Goal: Transaction & Acquisition: Download file/media

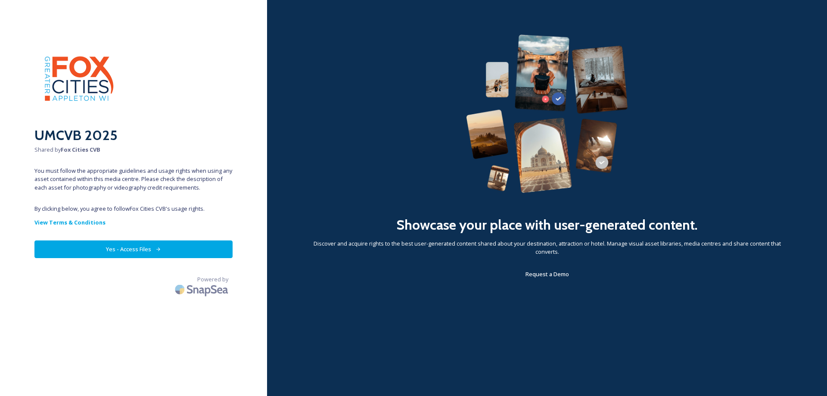
click at [130, 251] on button "Yes - Access Files" at bounding box center [133, 249] width 198 height 18
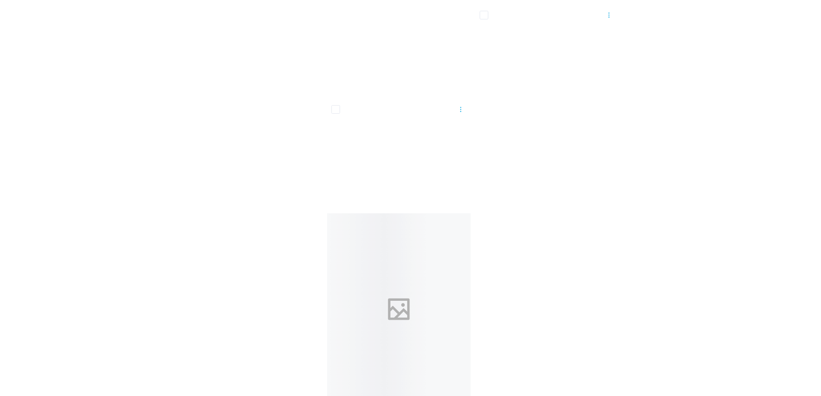
scroll to position [12651, 0]
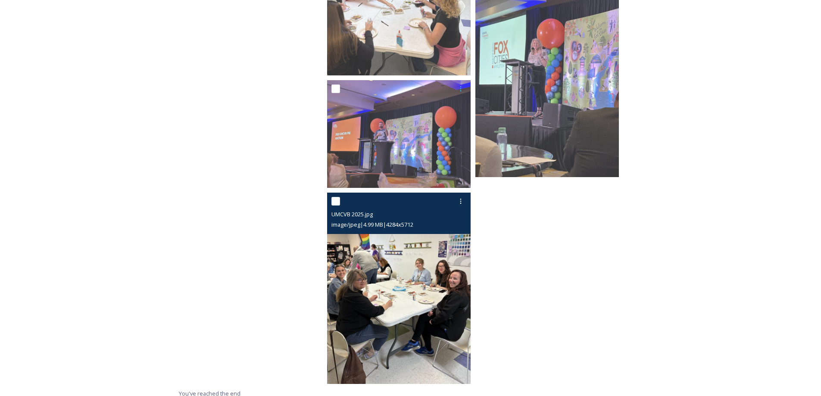
click at [425, 290] on img at bounding box center [399, 288] width 144 height 191
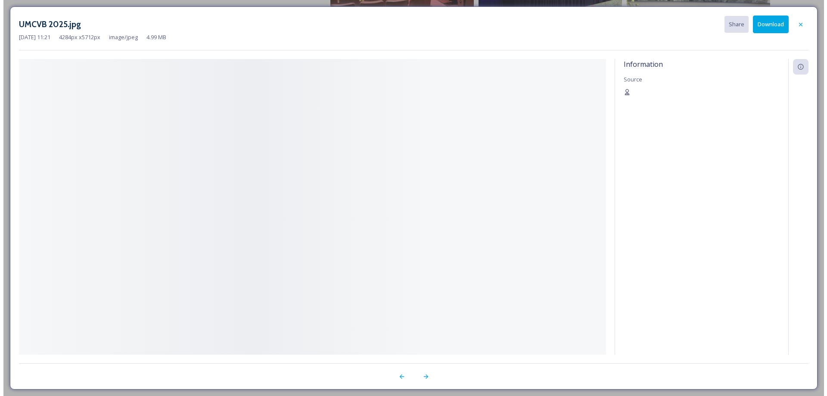
scroll to position [12455, 0]
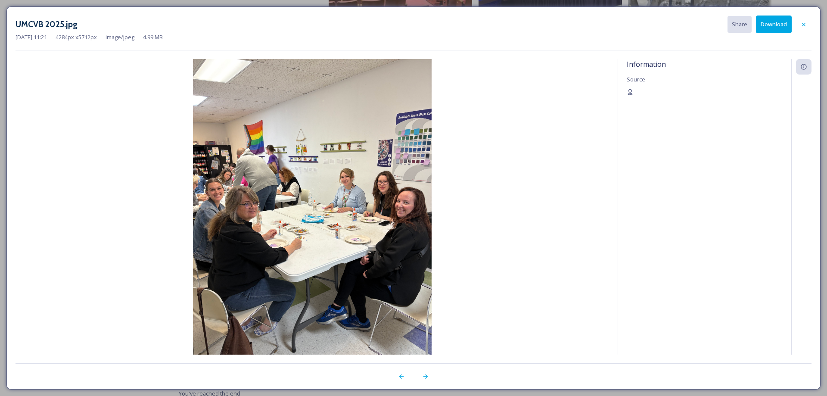
click at [784, 29] on button "Download" at bounding box center [774, 25] width 36 height 18
click at [403, 376] on icon at bounding box center [401, 376] width 7 height 7
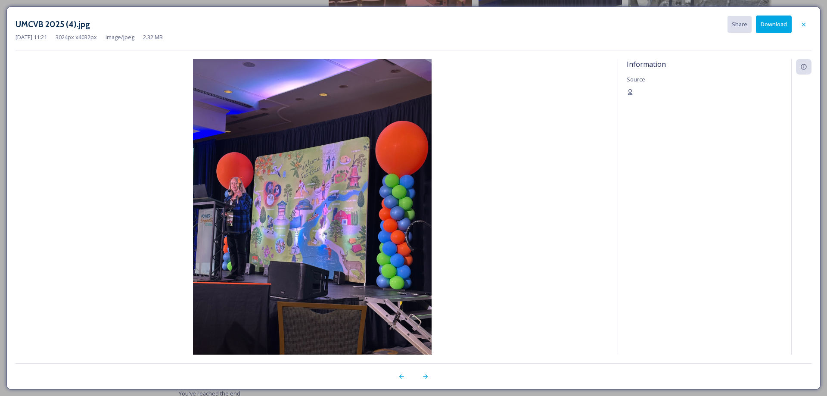
click at [770, 21] on button "Download" at bounding box center [774, 25] width 36 height 18
click at [401, 378] on icon at bounding box center [402, 377] width 5 height 4
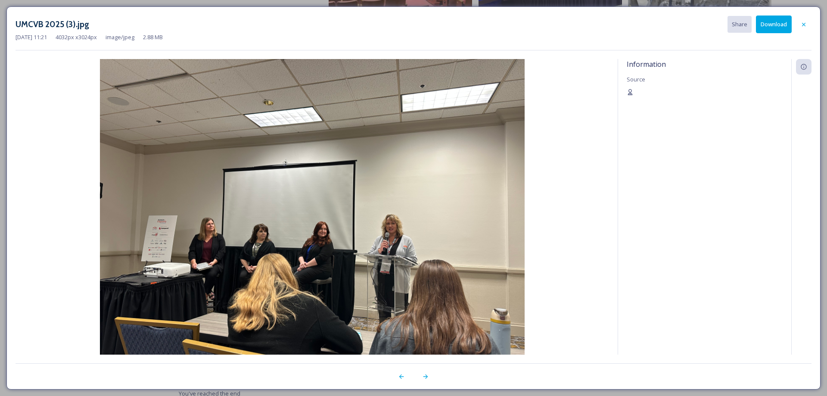
click at [767, 25] on button "Download" at bounding box center [774, 25] width 36 height 18
click at [400, 378] on icon at bounding box center [402, 377] width 5 height 4
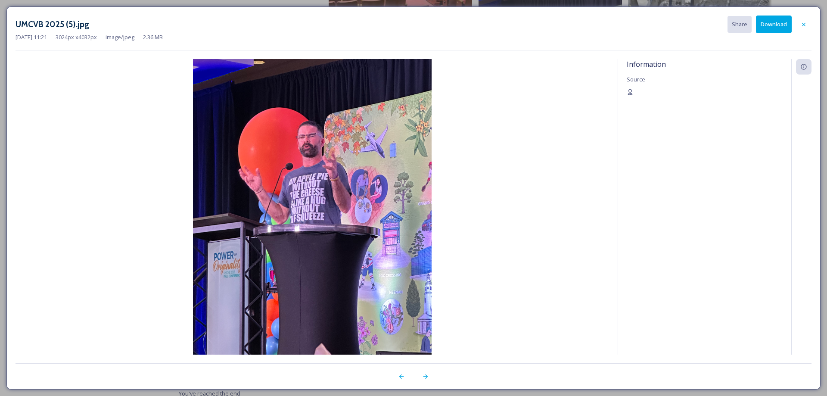
click at [774, 23] on button "Download" at bounding box center [774, 25] width 36 height 18
click at [401, 378] on icon at bounding box center [402, 377] width 5 height 4
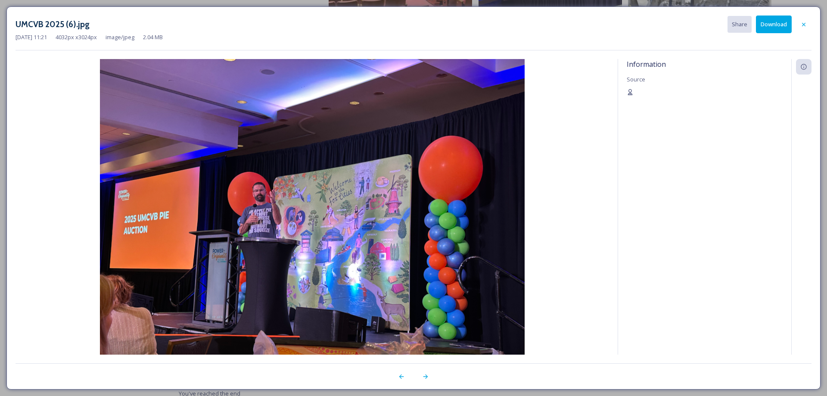
click at [773, 27] on button "Download" at bounding box center [774, 25] width 36 height 18
click at [403, 377] on icon at bounding box center [401, 376] width 7 height 7
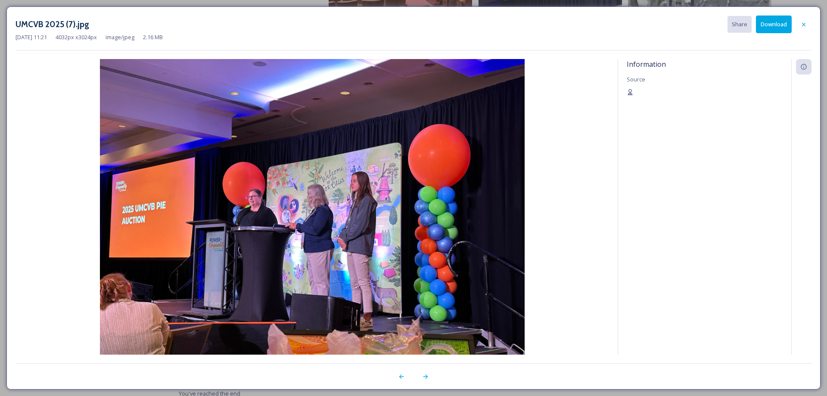
click at [771, 28] on button "Download" at bounding box center [774, 25] width 36 height 18
click at [402, 378] on icon at bounding box center [402, 377] width 5 height 4
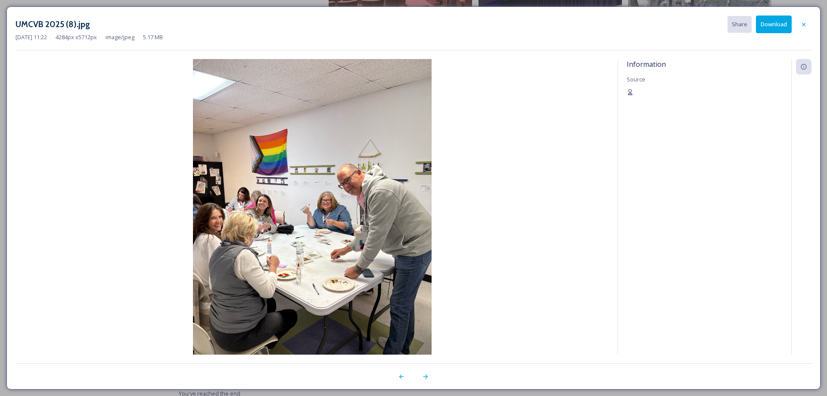
click at [770, 23] on button "Download" at bounding box center [774, 25] width 36 height 18
click at [400, 375] on icon at bounding box center [401, 376] width 7 height 7
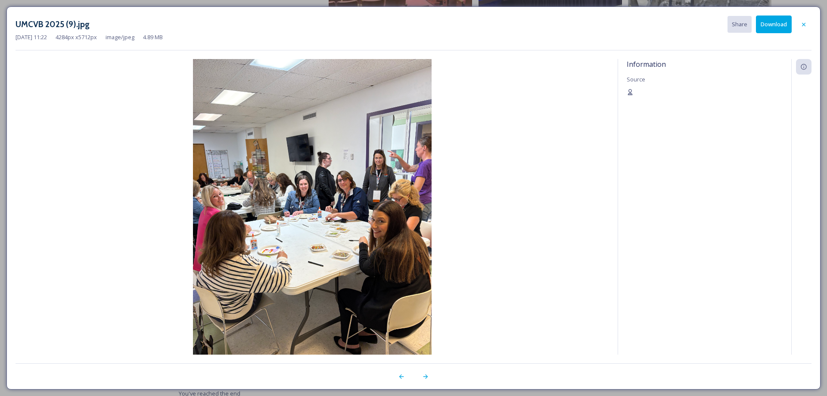
click at [768, 25] on button "Download" at bounding box center [774, 25] width 36 height 18
click at [401, 376] on icon at bounding box center [402, 377] width 5 height 4
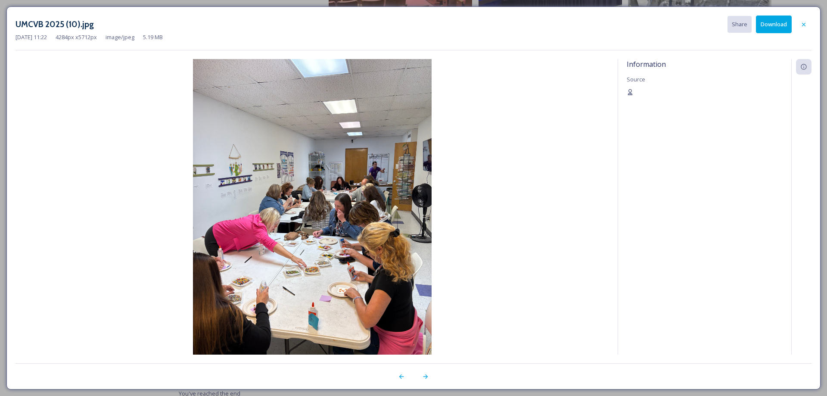
click at [765, 24] on button "Download" at bounding box center [774, 25] width 36 height 18
click at [402, 376] on icon at bounding box center [401, 376] width 7 height 7
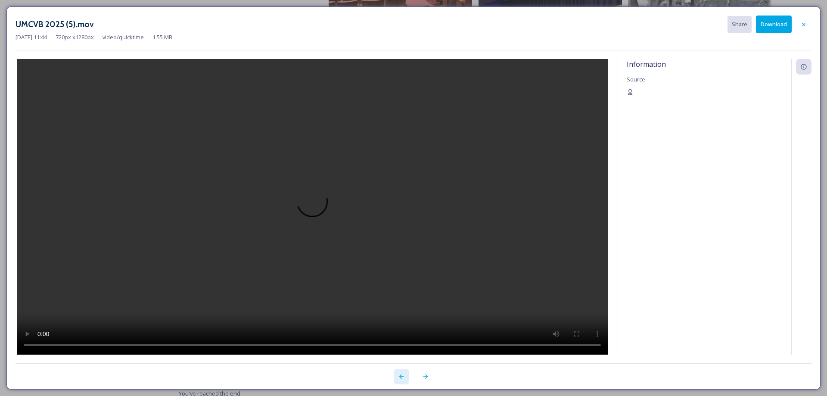
click at [398, 381] on div at bounding box center [402, 377] width 16 height 16
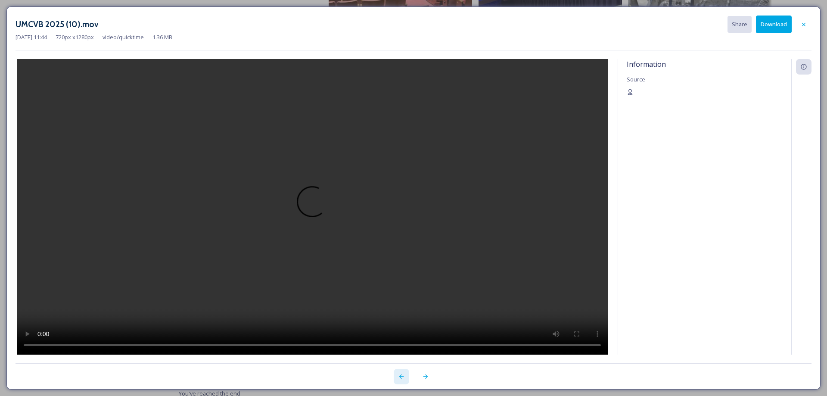
click at [398, 381] on div at bounding box center [402, 377] width 16 height 16
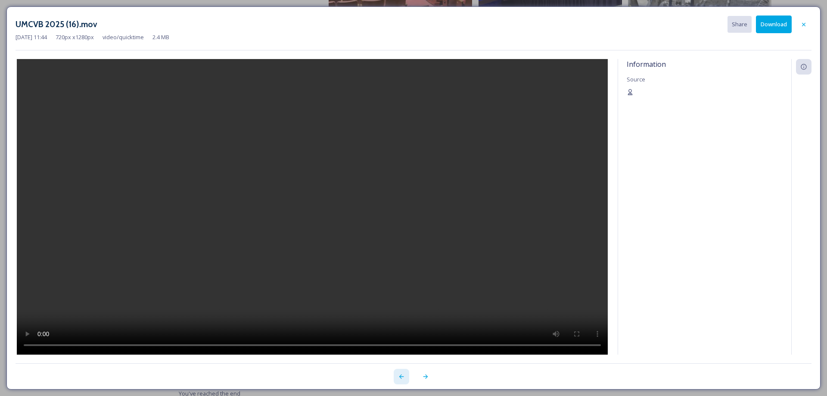
click at [398, 381] on div at bounding box center [402, 377] width 16 height 16
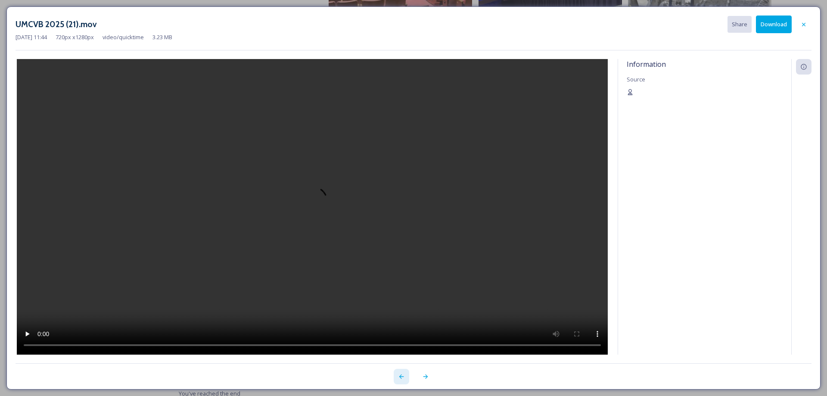
click at [398, 381] on div at bounding box center [402, 377] width 16 height 16
click at [402, 379] on icon at bounding box center [401, 376] width 7 height 7
click at [402, 380] on icon at bounding box center [401, 376] width 7 height 7
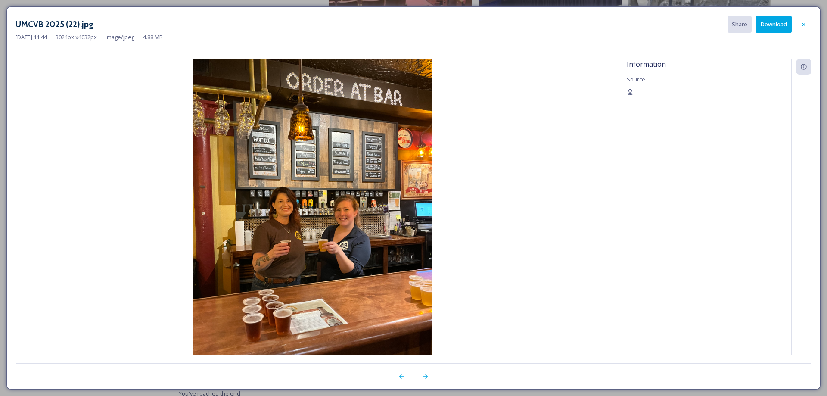
click at [777, 24] on button "Download" at bounding box center [774, 25] width 36 height 18
click at [400, 380] on div at bounding box center [402, 377] width 16 height 16
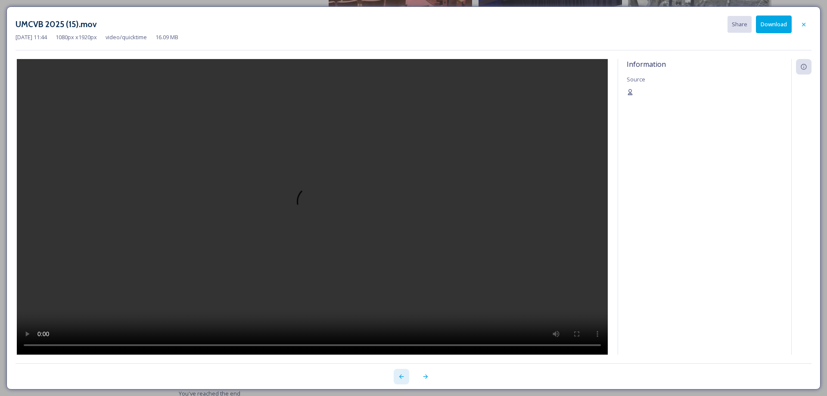
click at [400, 380] on div at bounding box center [402, 377] width 16 height 16
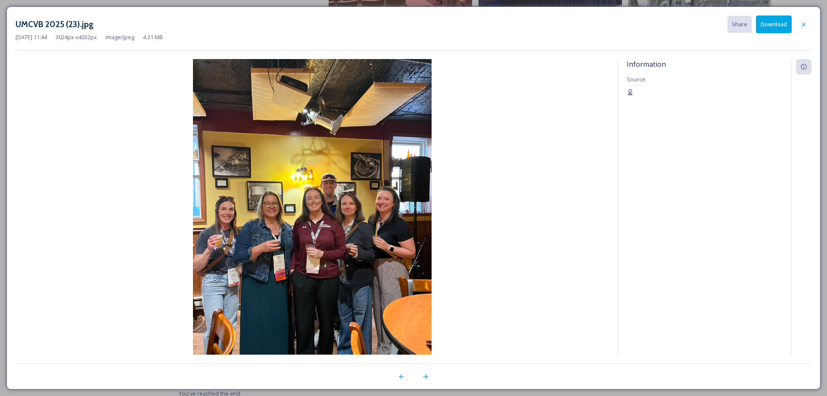
click at [778, 28] on button "Download" at bounding box center [774, 25] width 36 height 18
click at [400, 377] on icon at bounding box center [402, 377] width 5 height 4
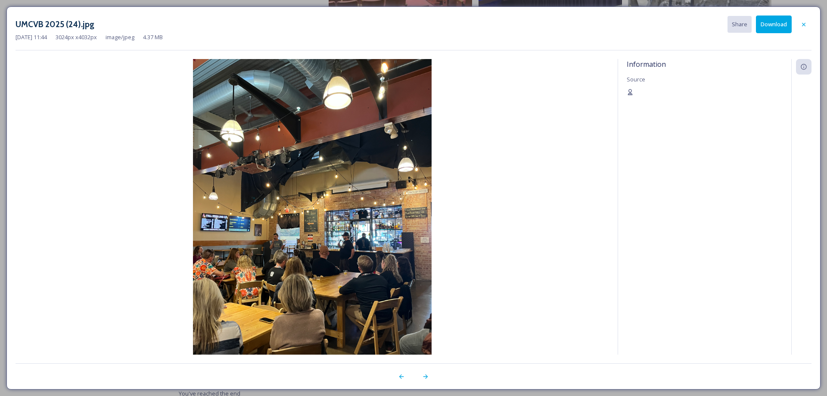
click at [771, 28] on button "Download" at bounding box center [774, 25] width 36 height 18
click at [400, 375] on icon at bounding box center [401, 376] width 7 height 7
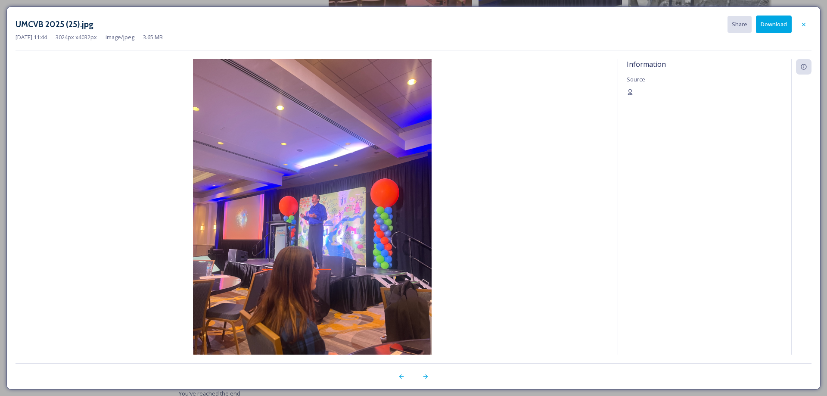
click at [768, 28] on button "Download" at bounding box center [774, 25] width 36 height 18
click at [400, 378] on icon at bounding box center [401, 376] width 7 height 7
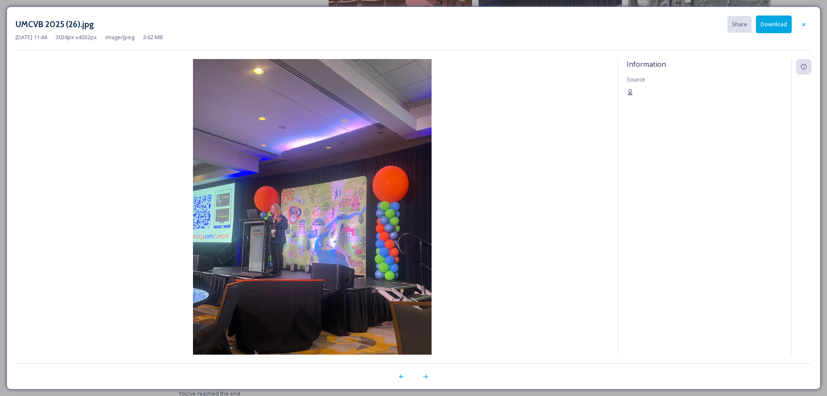
click at [776, 26] on button "Download" at bounding box center [774, 25] width 36 height 18
click at [400, 379] on icon at bounding box center [401, 376] width 7 height 7
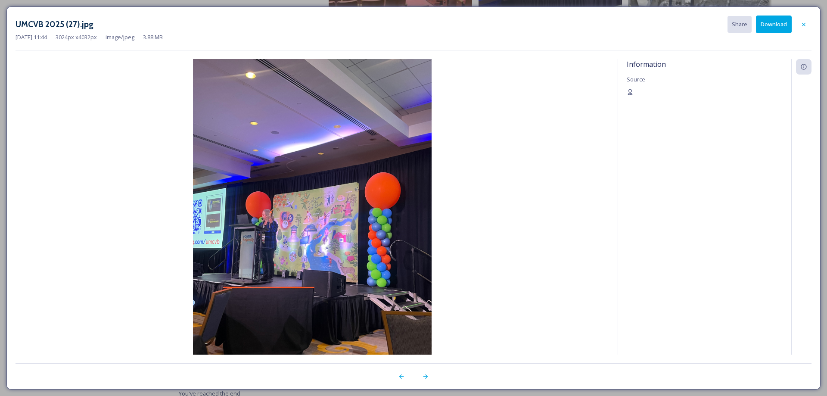
click at [764, 28] on button "Download" at bounding box center [774, 25] width 36 height 18
click at [400, 377] on icon at bounding box center [402, 377] width 5 height 4
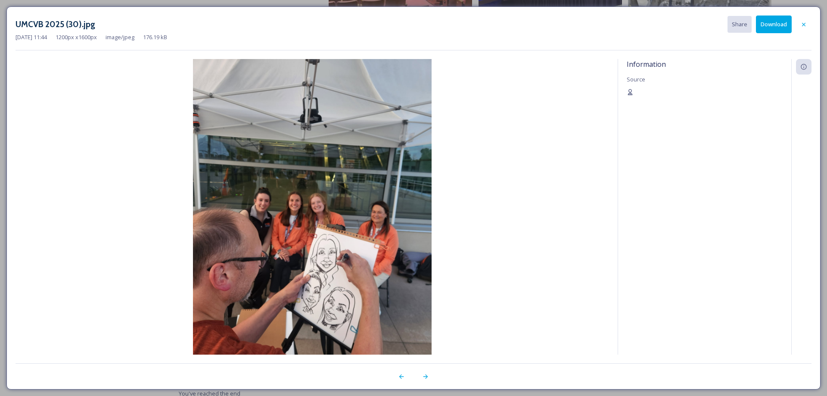
click at [766, 23] on button "Download" at bounding box center [774, 25] width 36 height 18
click at [403, 375] on icon at bounding box center [401, 376] width 7 height 7
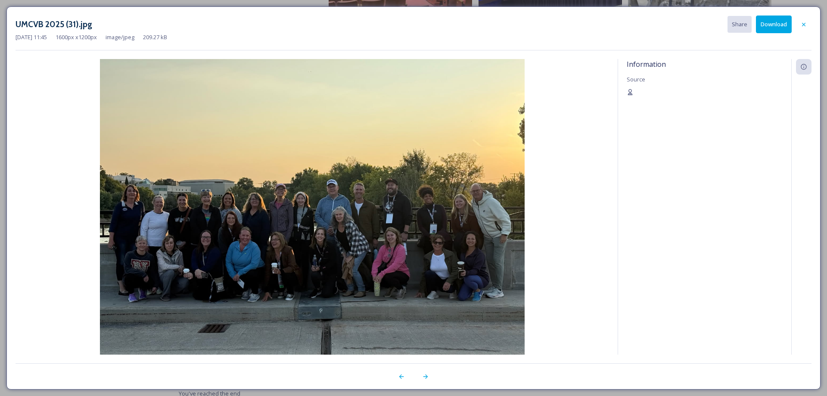
click at [771, 18] on button "Download" at bounding box center [774, 25] width 36 height 18
click at [399, 378] on icon at bounding box center [401, 376] width 7 height 7
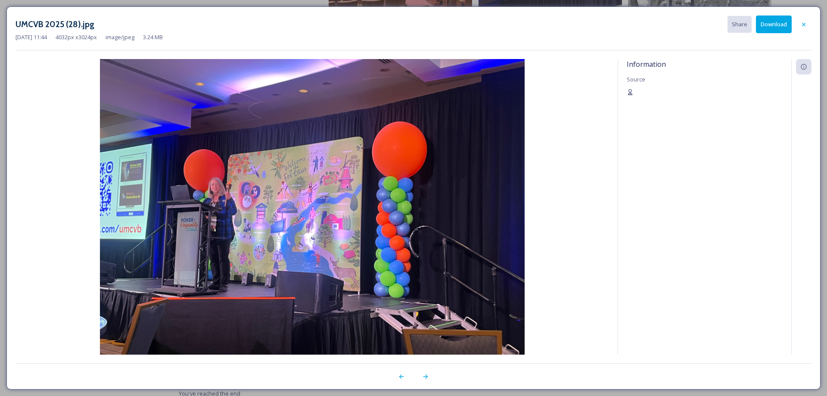
click at [773, 25] on button "Download" at bounding box center [774, 25] width 36 height 18
click at [400, 377] on icon at bounding box center [402, 377] width 5 height 4
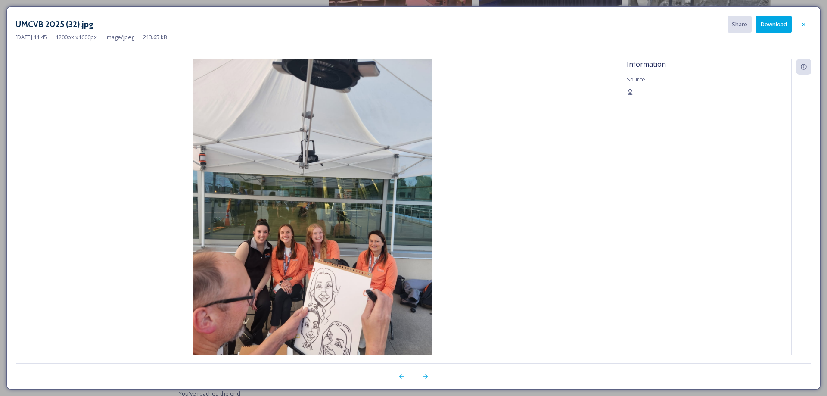
click at [769, 28] on button "Download" at bounding box center [774, 25] width 36 height 18
click at [399, 376] on icon at bounding box center [401, 376] width 7 height 7
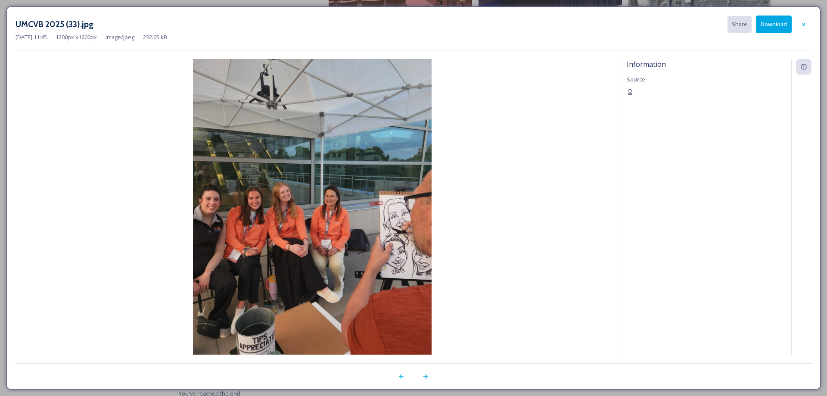
click at [770, 32] on button "Download" at bounding box center [774, 25] width 36 height 18
click at [403, 376] on icon at bounding box center [401, 376] width 7 height 7
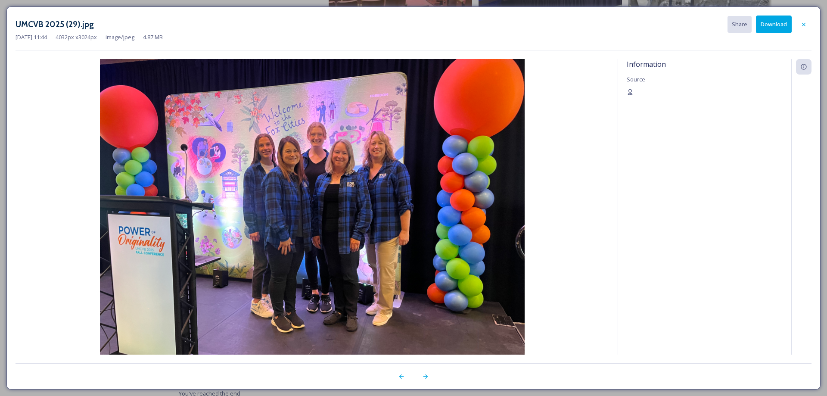
click at [782, 24] on button "Download" at bounding box center [774, 25] width 36 height 18
click at [400, 376] on icon at bounding box center [401, 376] width 7 height 7
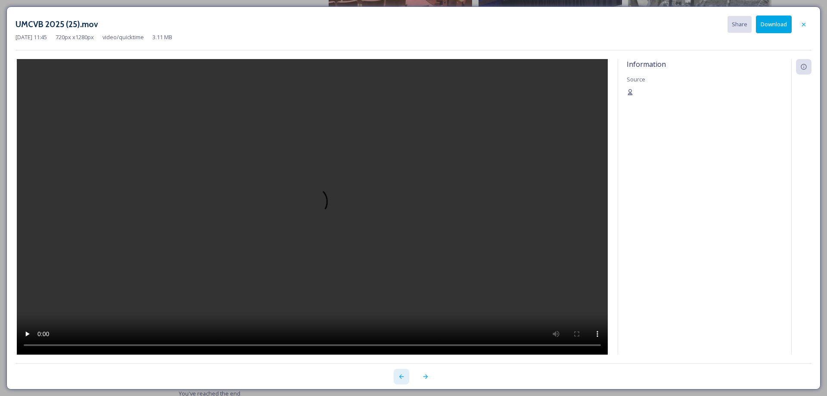
click at [403, 376] on icon at bounding box center [401, 376] width 7 height 7
click at [401, 379] on icon at bounding box center [401, 376] width 7 height 7
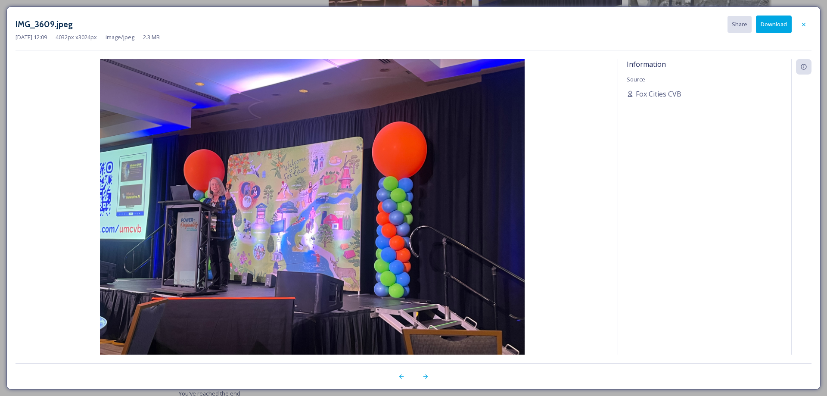
click at [782, 27] on button "Download" at bounding box center [774, 25] width 36 height 18
